Goal: Task Accomplishment & Management: Complete application form

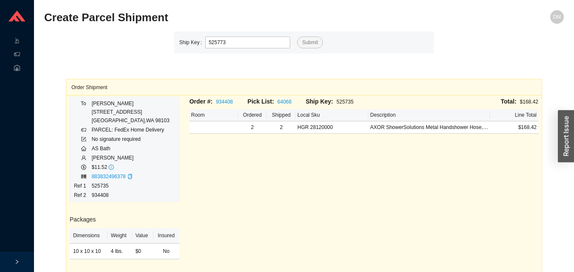
type input "525773"
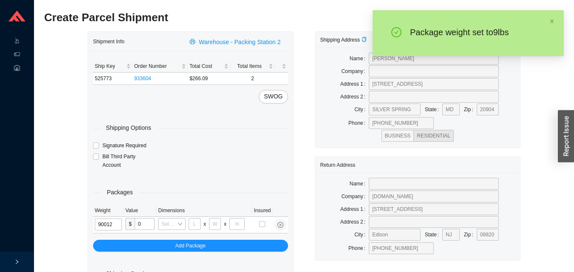
type input "9"
type input "18"
type input "12"
type input "6"
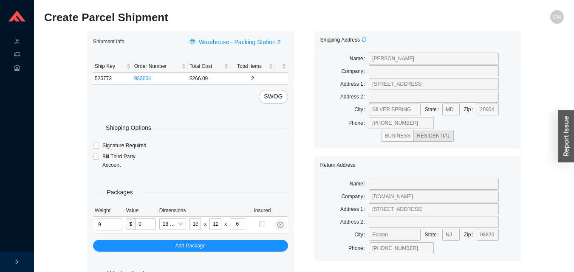
click at [118, 224] on input "9" at bounding box center [109, 225] width 28 height 12
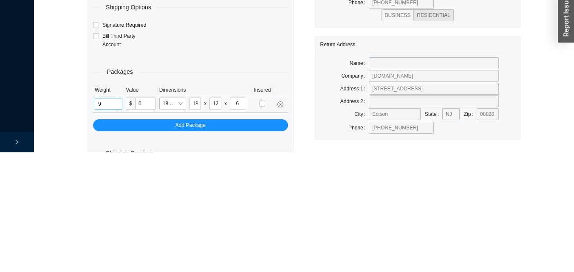
scroll to position [28, 0]
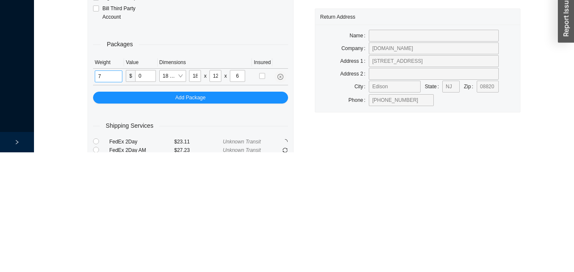
type input "7"
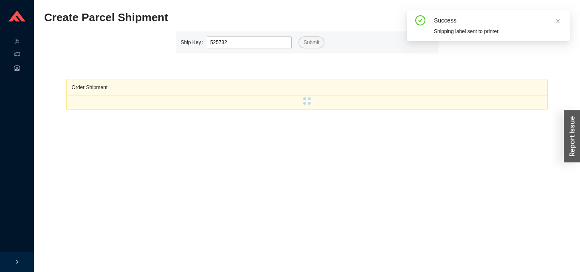
type input "525732"
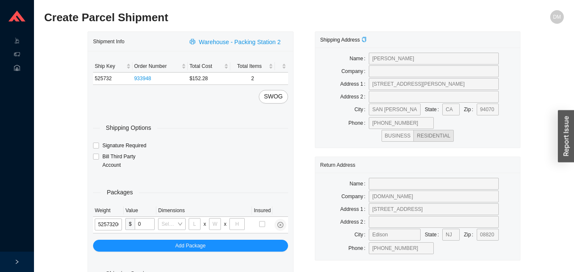
type input "525732"
type input "18"
type input "12"
type input "6"
click at [116, 225] on input "525732" at bounding box center [109, 225] width 28 height 12
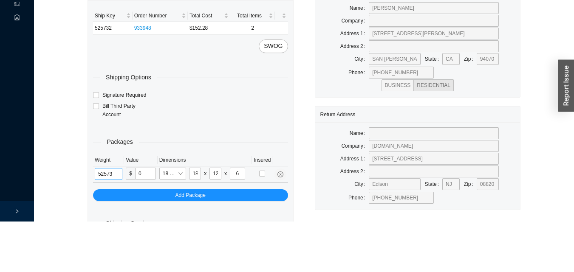
scroll to position [28, 0]
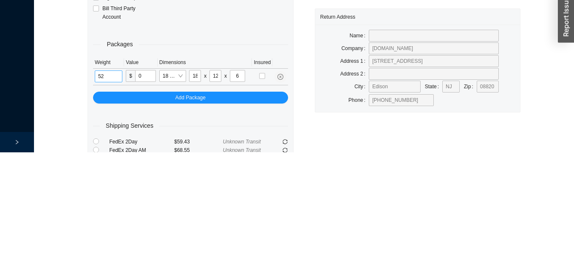
type input "5"
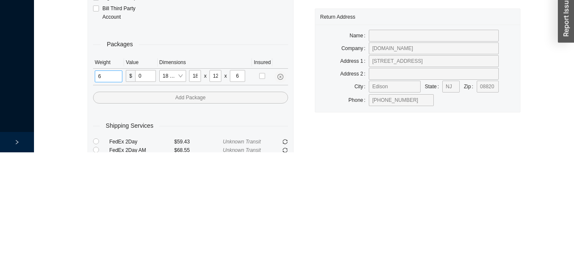
type input "6"
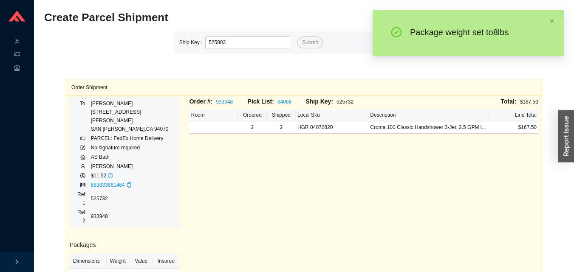
type input "525803"
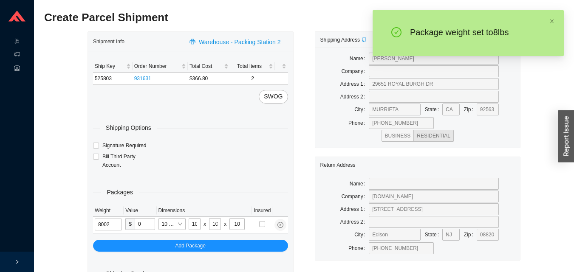
type input "8"
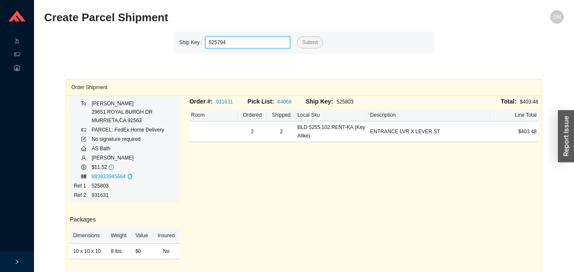
type input "525794"
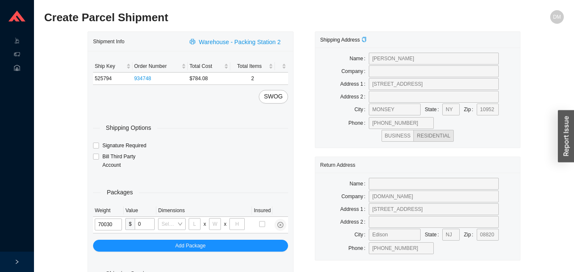
type input "7"
type input "26"
type input "20"
type input "12"
click at [115, 226] on input "7" at bounding box center [109, 225] width 28 height 12
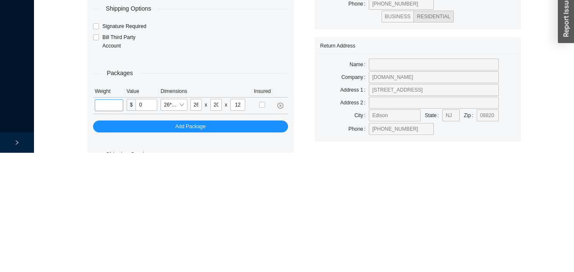
scroll to position [28, 0]
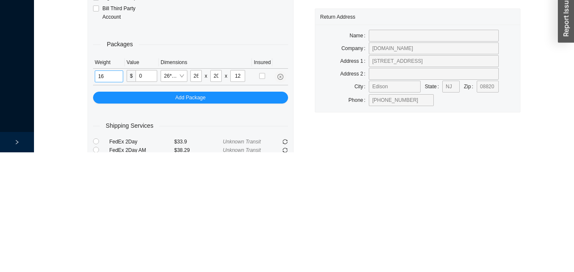
type input "16"
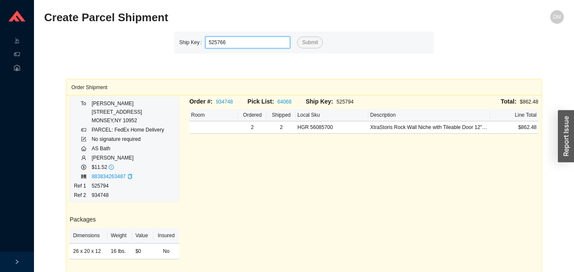
type input "525766"
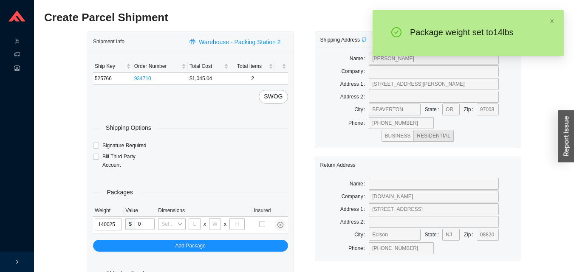
type input "14"
type input "28"
type input "16"
type input "7"
type input "14"
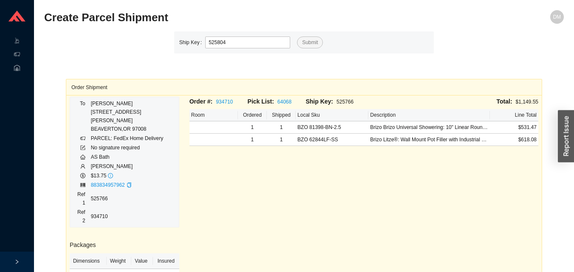
type input "525804"
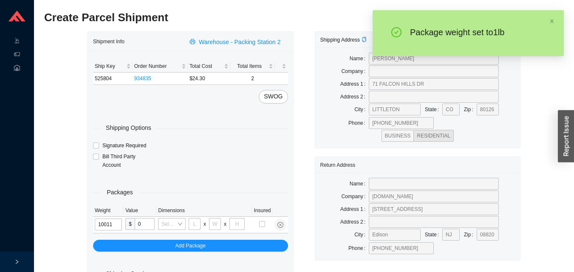
type input "1"
type input "14"
type input "7"
type input "1"
